Goal: Information Seeking & Learning: Learn about a topic

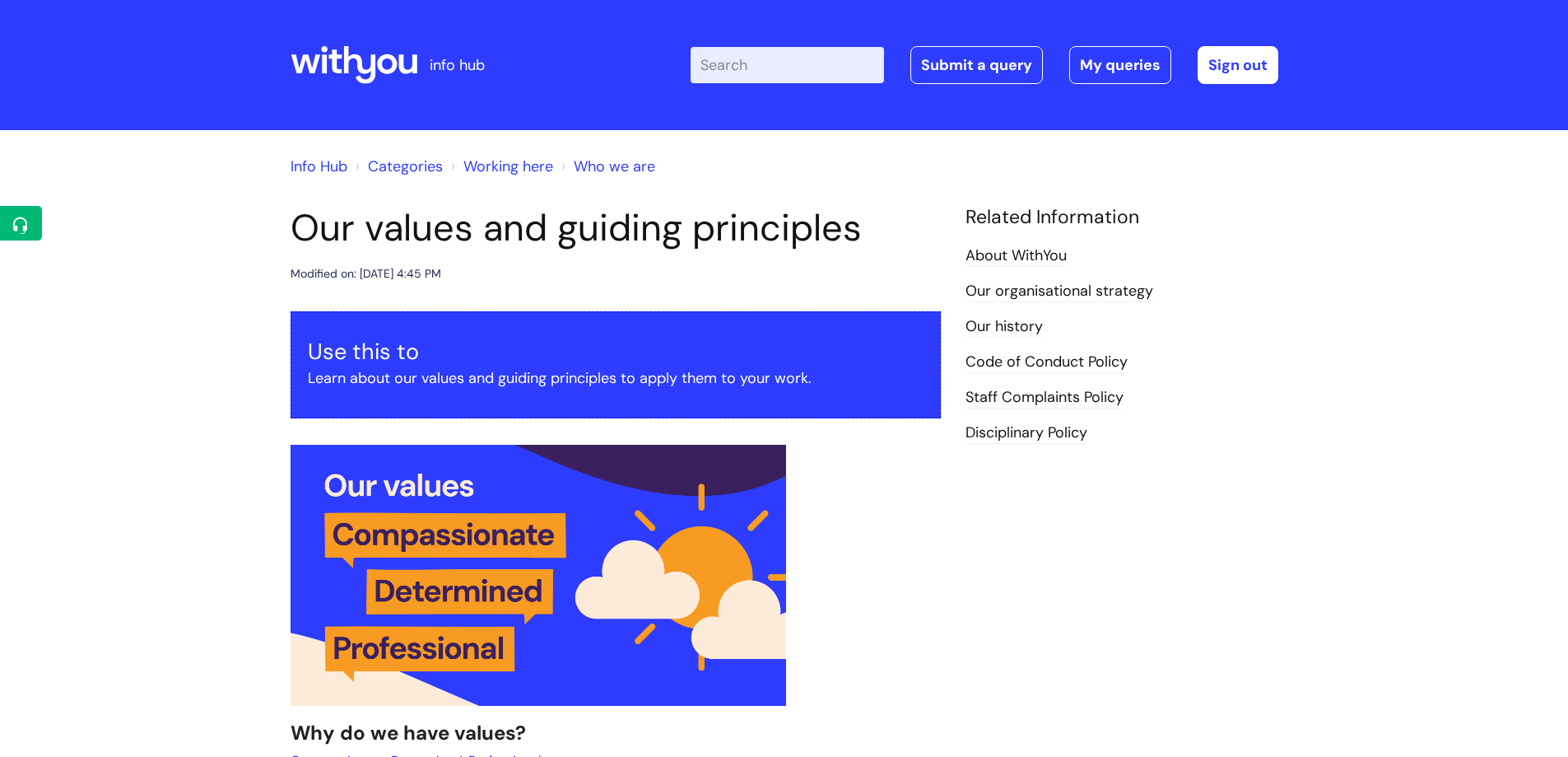
scroll to position [1534, 0]
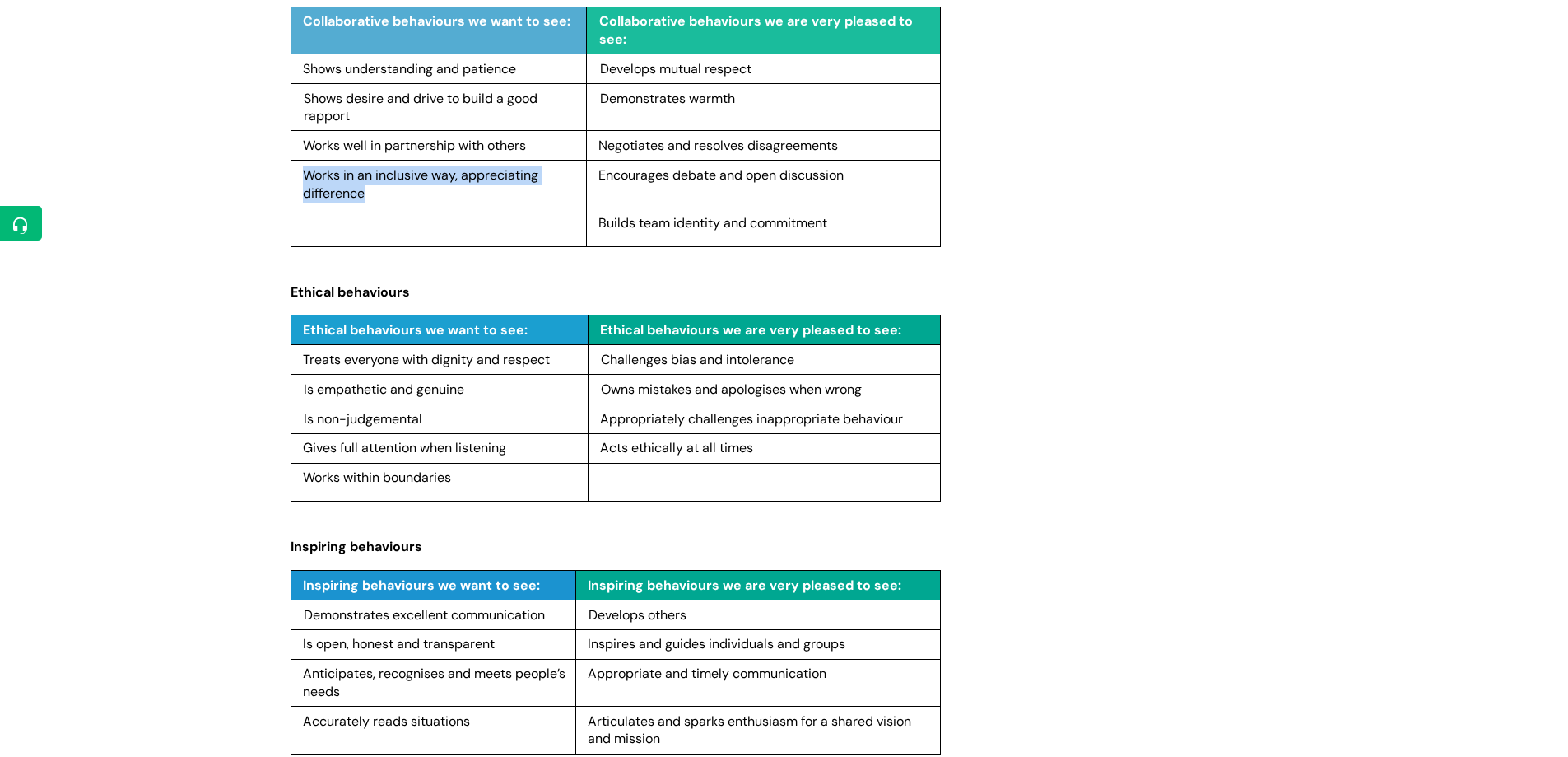
drag, startPoint x: 305, startPoint y: 361, endPoint x: 566, endPoint y: 363, distance: 261.0
click at [566, 363] on p "Treats everyone with dignity and respect" at bounding box center [443, 360] width 280 height 18
drag, startPoint x: 303, startPoint y: 389, endPoint x: 477, endPoint y: 382, distance: 174.1
click at [479, 382] on p "Is empathetic and genuine" at bounding box center [444, 390] width 279 height 18
copy span "Is empathetic and genuine"
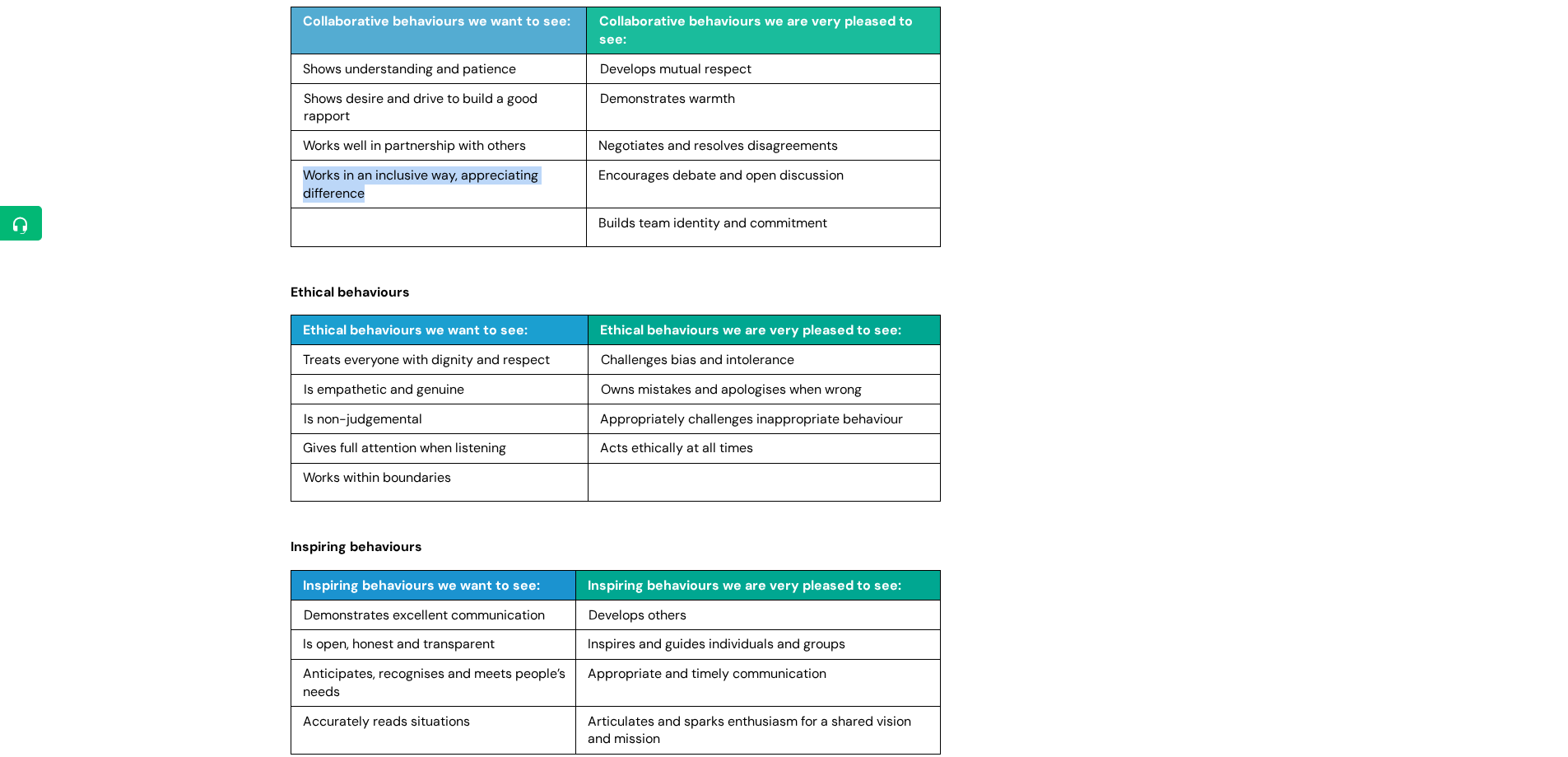
drag, startPoint x: 307, startPoint y: 417, endPoint x: 453, endPoint y: 415, distance: 146.0
click at [452, 416] on p "Is non-judgemental" at bounding box center [444, 419] width 279 height 18
click at [460, 414] on p "Is non-judgemental" at bounding box center [444, 419] width 279 height 18
drag, startPoint x: 304, startPoint y: 416, endPoint x: 407, endPoint y: 413, distance: 103.0
click at [443, 414] on p "Is non-judgemental" at bounding box center [444, 419] width 279 height 18
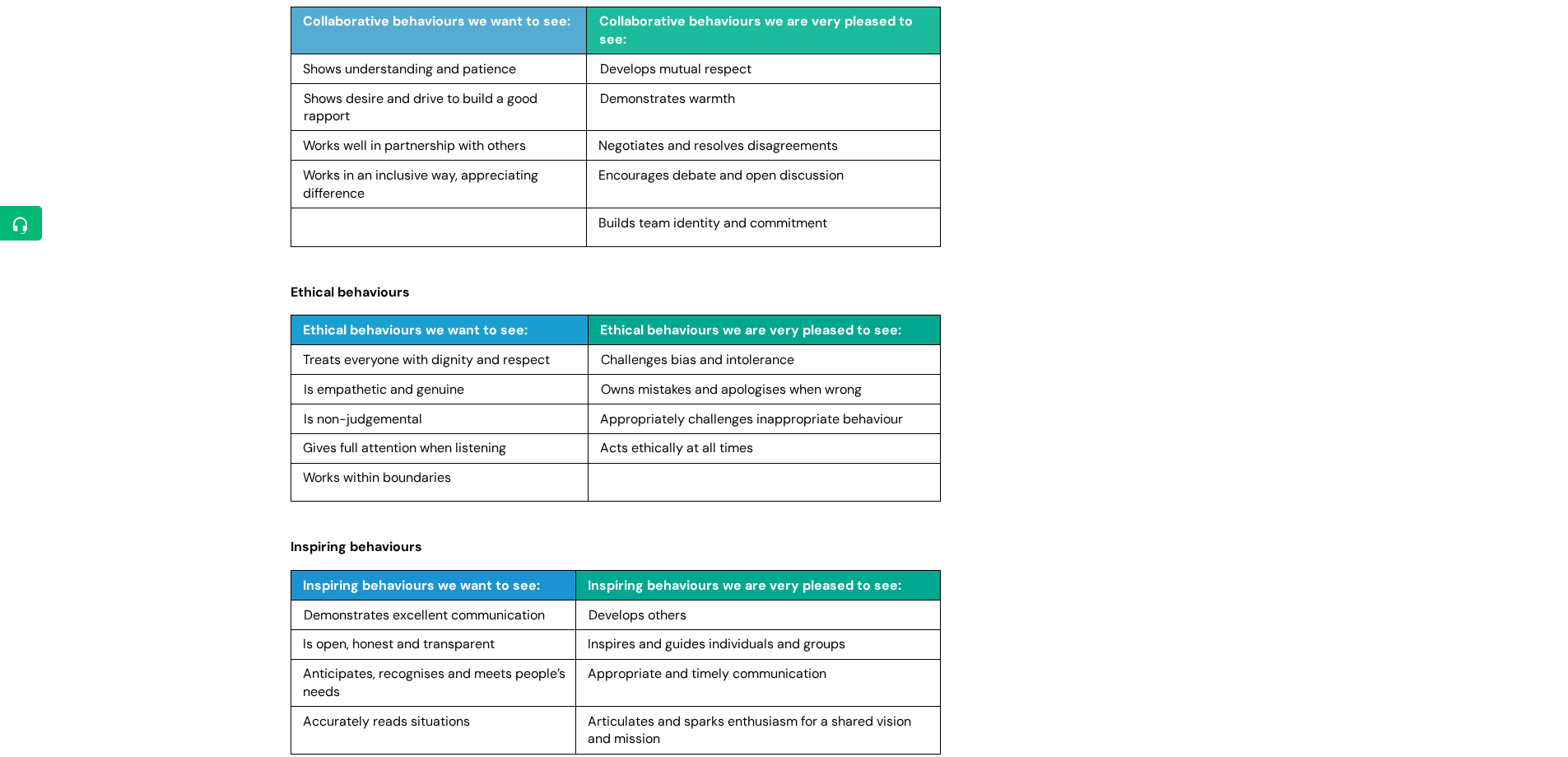
copy span "Is non-judgemental"
drag, startPoint x: 305, startPoint y: 449, endPoint x: 468, endPoint y: 445, distance: 163.0
click at [515, 444] on p "Gives full attention when listening" at bounding box center [443, 448] width 279 height 18
copy span "Gives full attention when listening"
drag, startPoint x: 321, startPoint y: 484, endPoint x: 479, endPoint y: 482, distance: 158.0
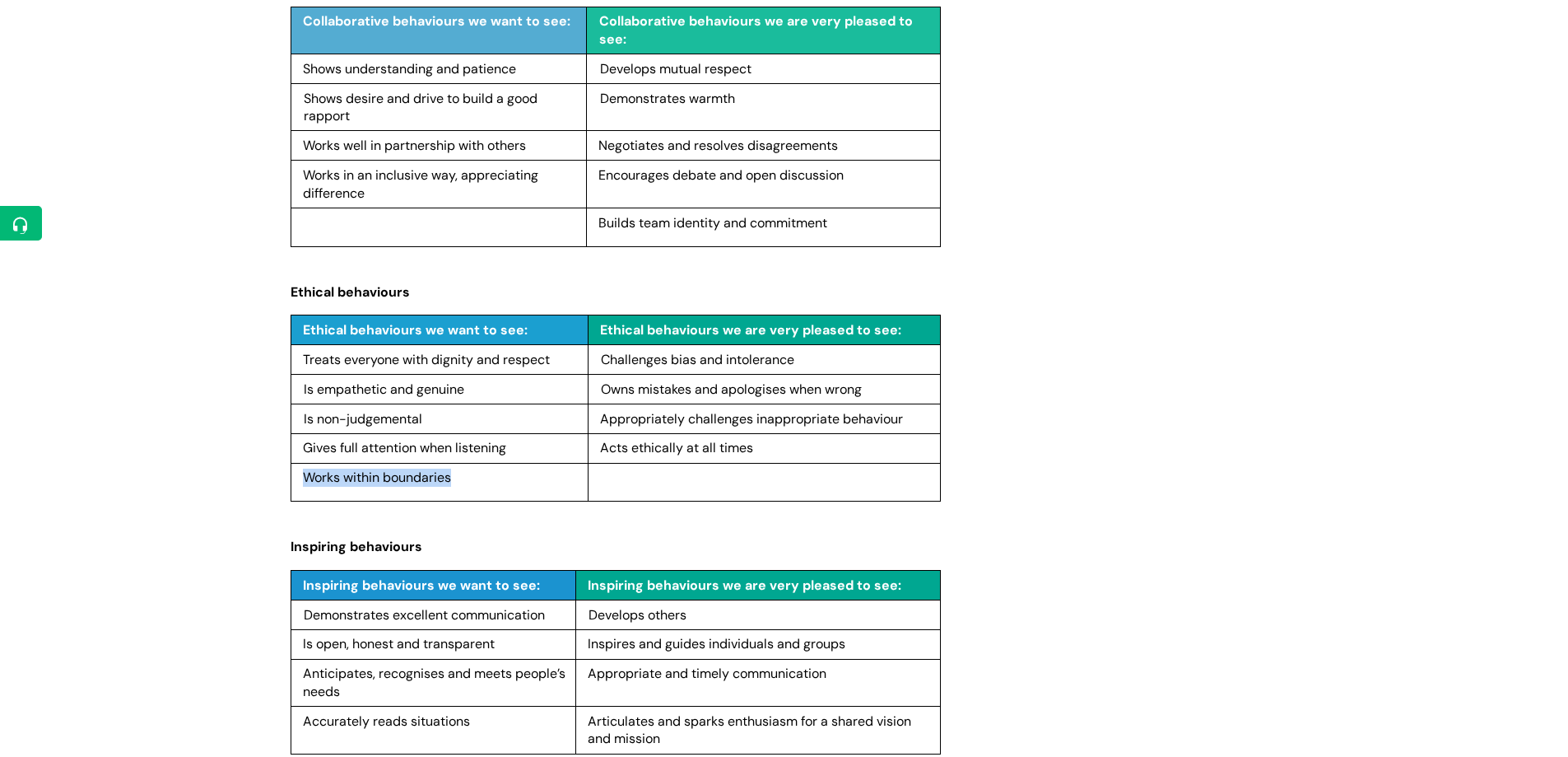
click at [479, 482] on p "Works within boundaries" at bounding box center [443, 478] width 279 height 18
copy span "Works within boundaries"
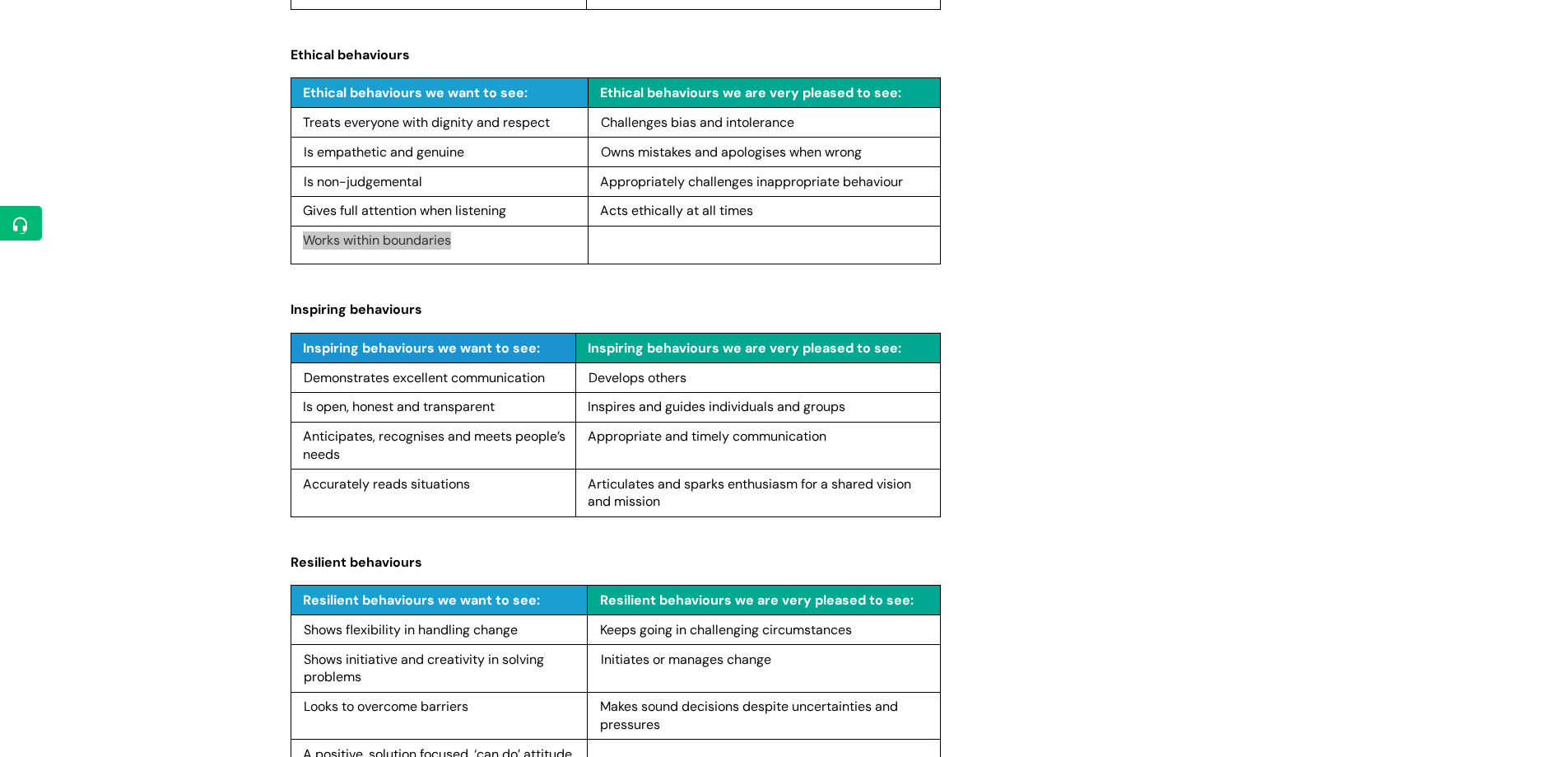
scroll to position [1781, 0]
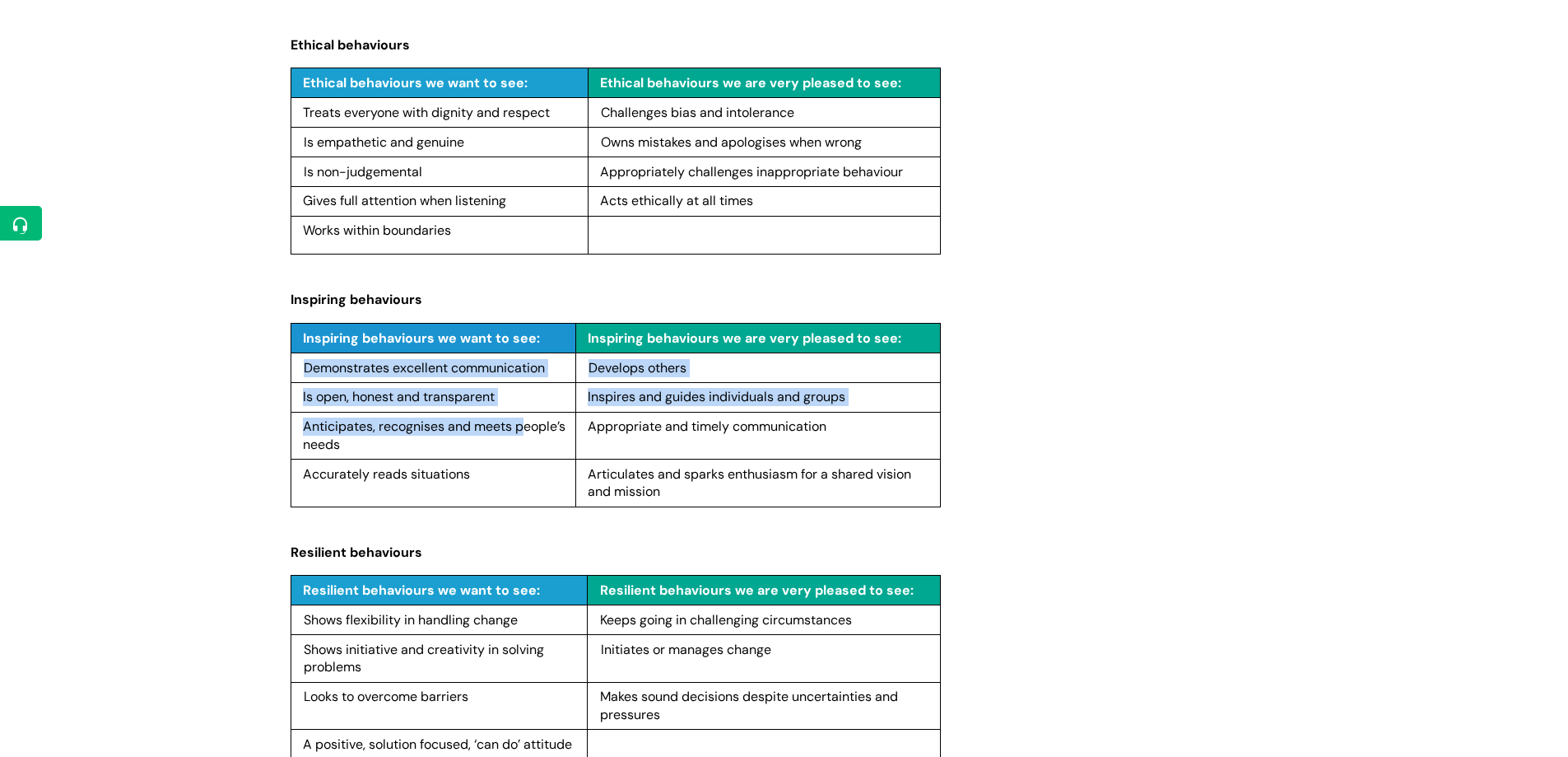
drag, startPoint x: 305, startPoint y: 367, endPoint x: 524, endPoint y: 427, distance: 227.1
click at [524, 427] on tbody "Inspiring behaviours we want to see: Inspiring behaviours we are very pleased t…" at bounding box center [616, 414] width 650 height 184
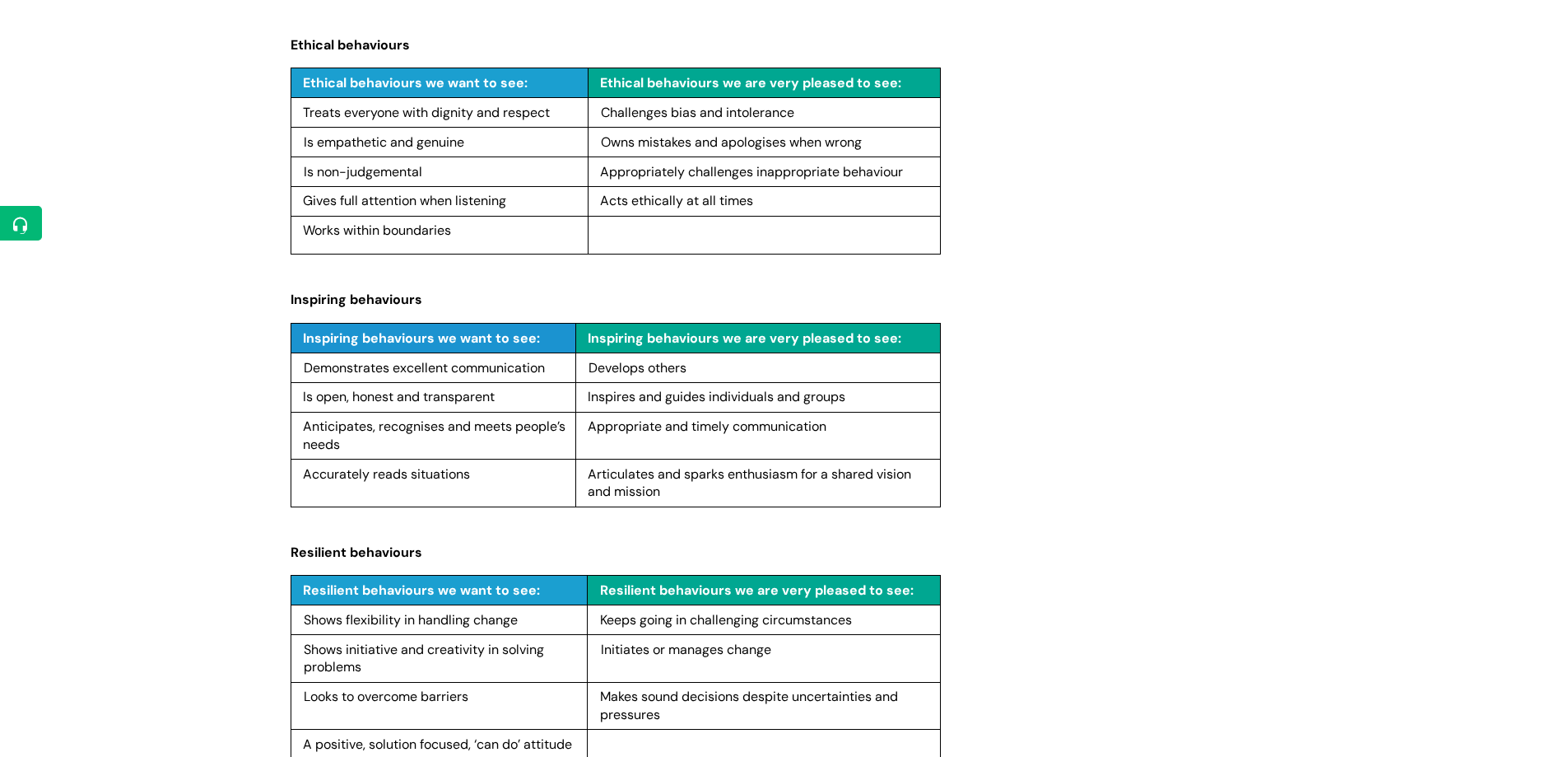
click at [223, 444] on div "Info Hub Categories Working here Who we are Our values and guiding principles M…" at bounding box center [784, 72] width 1568 height 3446
